Goal: Task Accomplishment & Management: Use online tool/utility

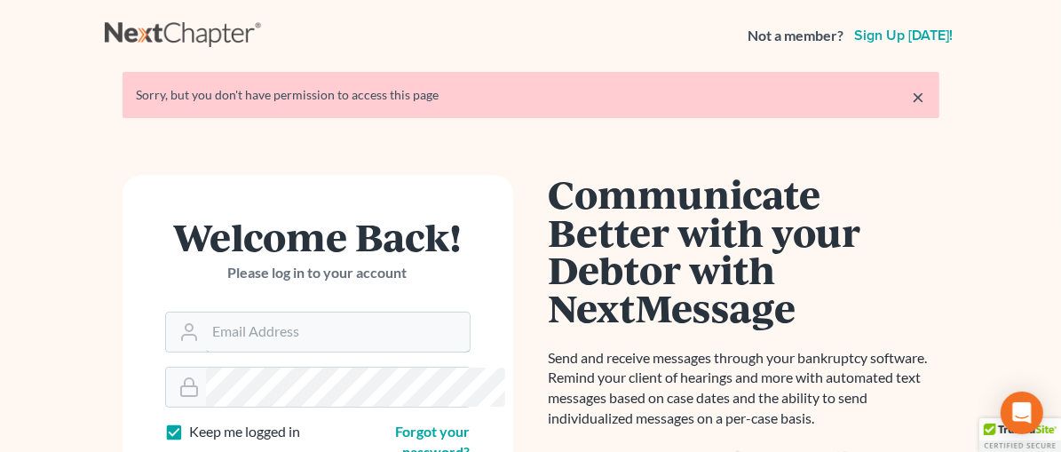
type input "tg@kefalinoslaw.com"
click at [925, 90] on link "×" at bounding box center [919, 96] width 12 height 21
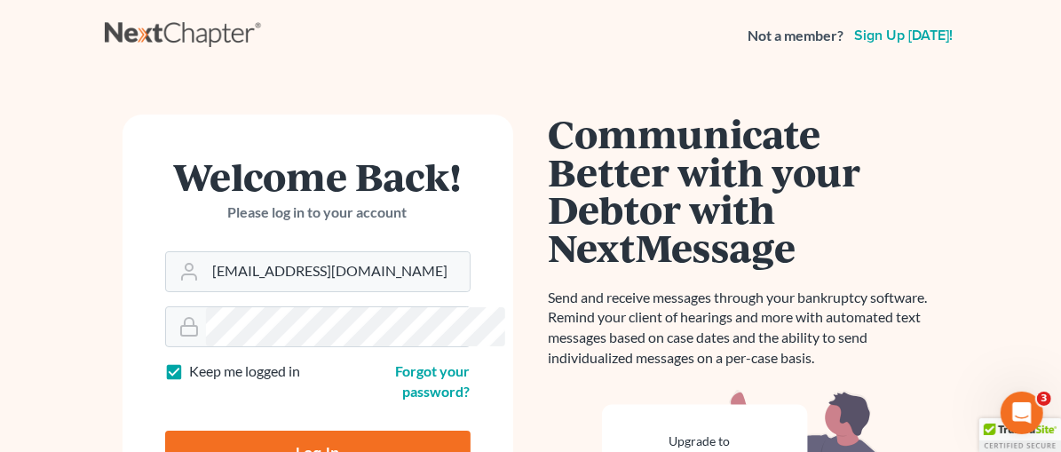
click at [205, 431] on input "Log In" at bounding box center [317, 453] width 305 height 44
type input "Thinking..."
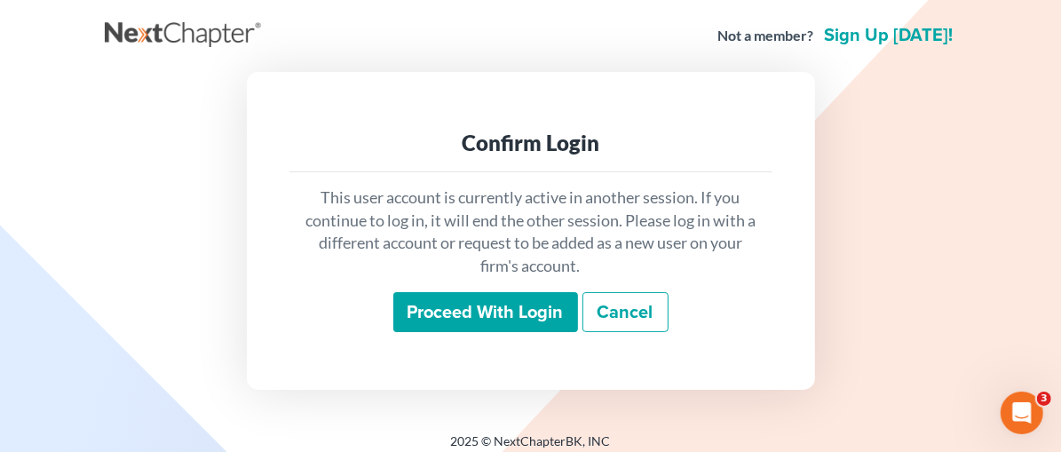
click at [488, 314] on input "Proceed with login" at bounding box center [485, 312] width 185 height 41
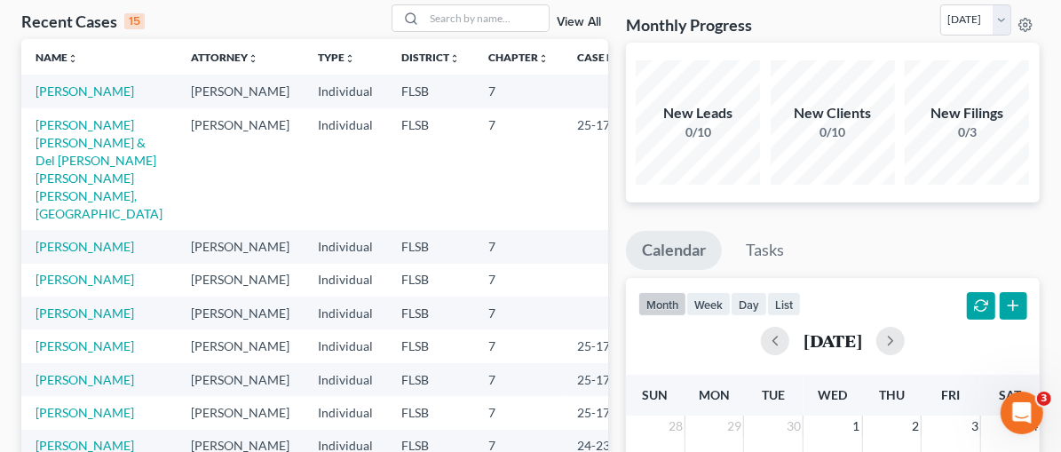
scroll to position [119, 0]
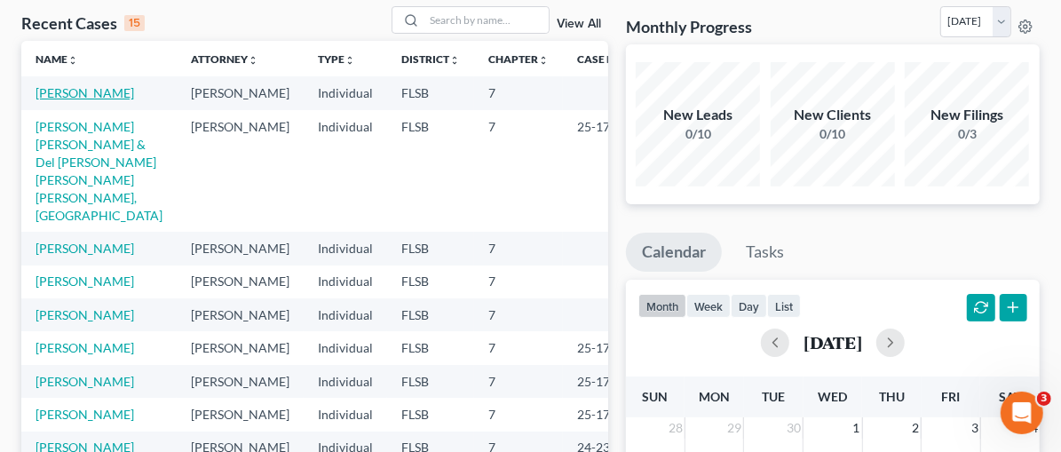
click at [82, 90] on link "Kerr, Amanda" at bounding box center [85, 92] width 99 height 15
